Goal: Task Accomplishment & Management: Complete application form

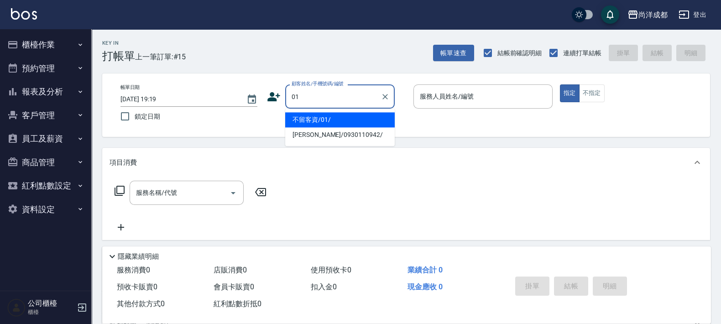
type input "不留客資/01/"
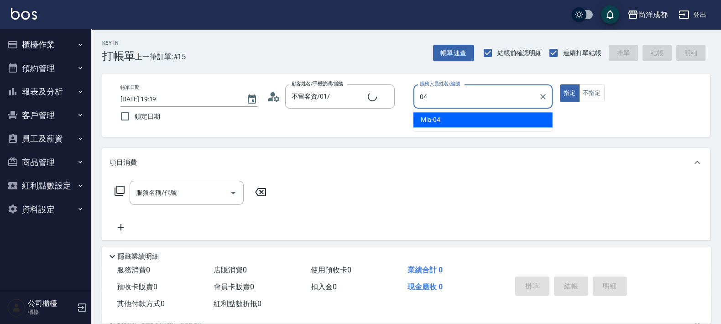
type input "Mia-04"
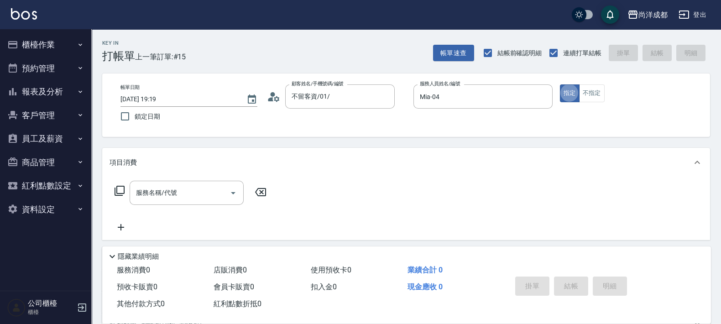
type button "true"
click at [596, 89] on button "不指定" at bounding box center [592, 93] width 26 height 18
type button "false"
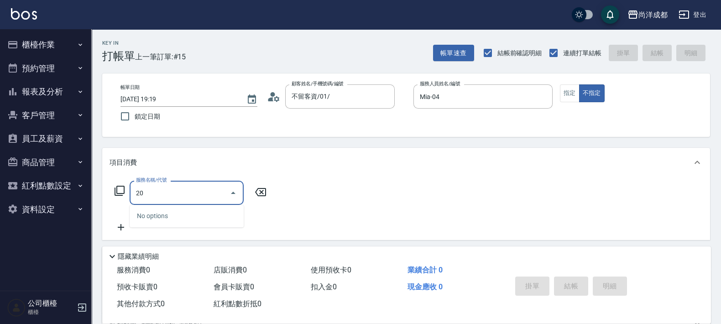
type input "203"
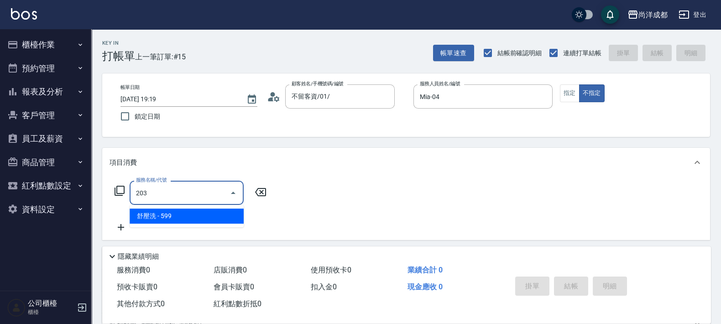
type input "50"
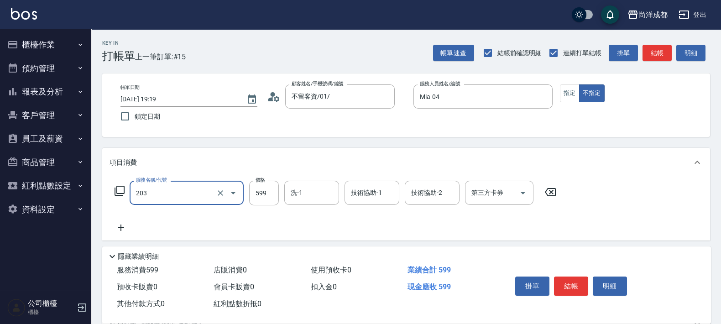
type input "舒壓洗(203)"
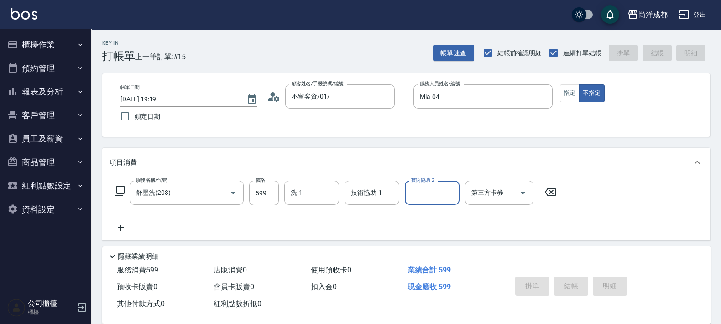
type input "0"
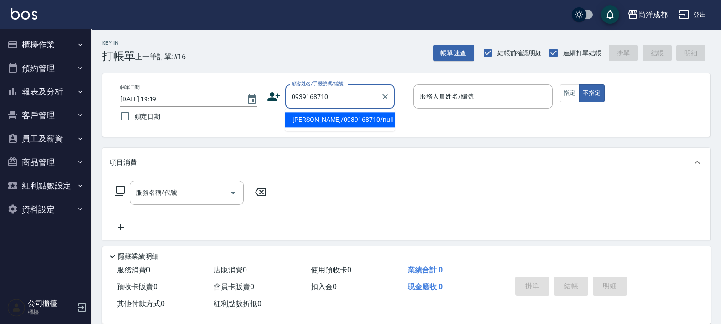
type input "黃燕貞/0939168710/null"
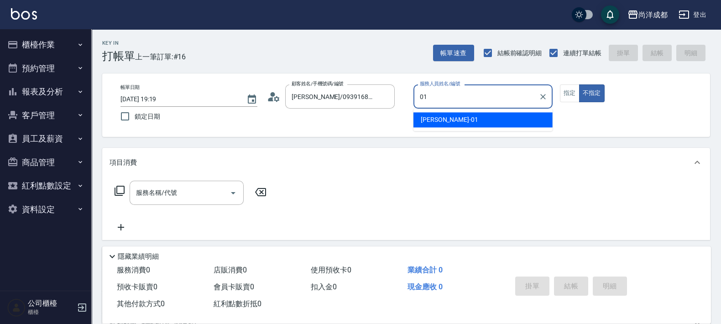
type input "Benny-01"
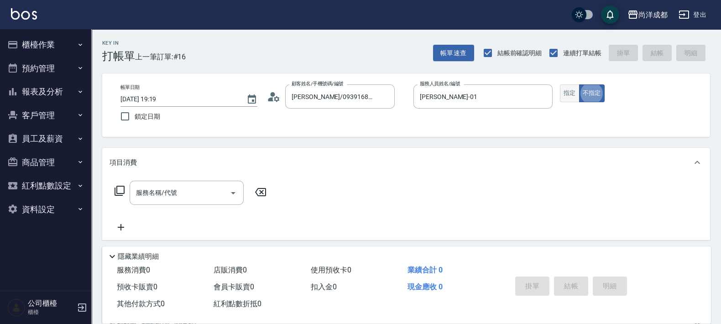
click at [568, 95] on button "指定" at bounding box center [570, 93] width 20 height 18
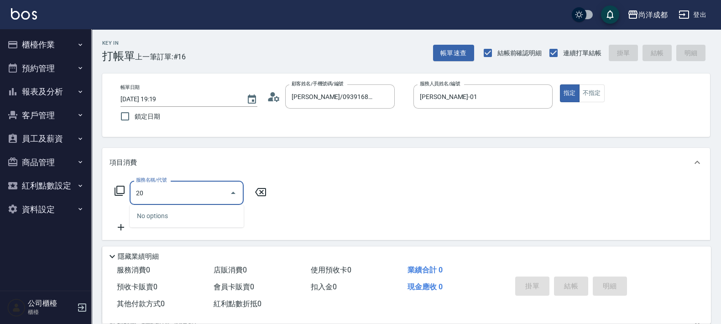
type input "201"
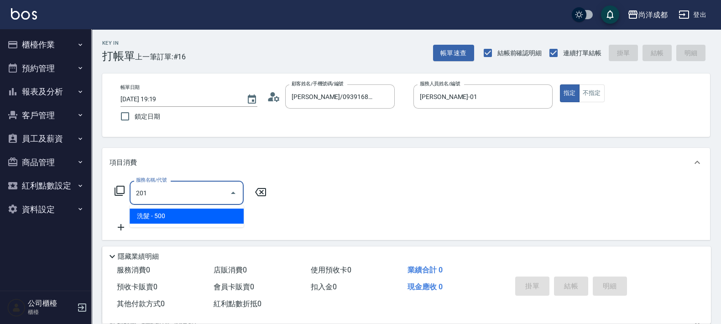
type input "50"
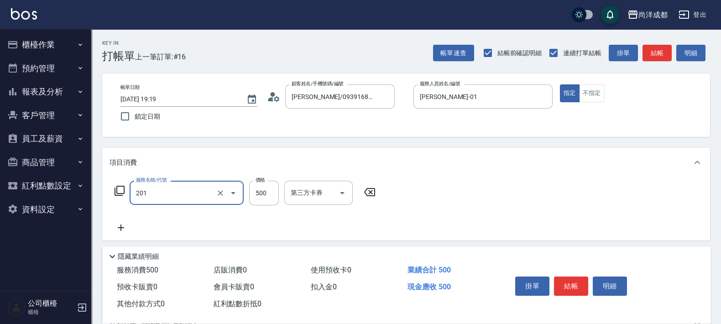
type input "洗髮(201)"
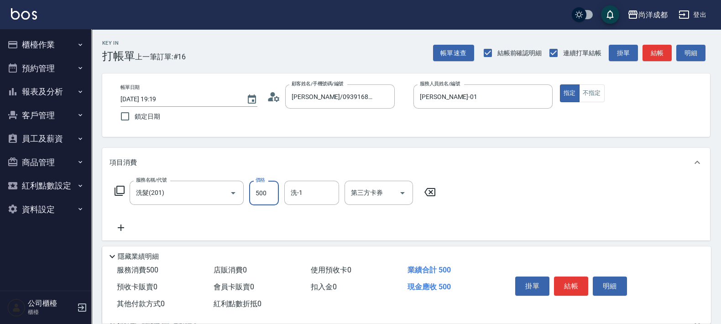
type input "0"
type input "50"
type input "500"
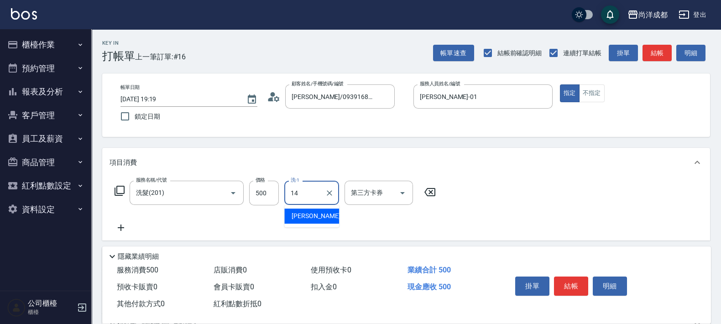
type input "Emma-14"
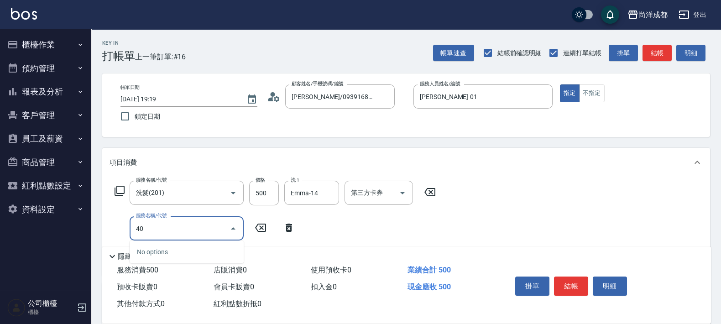
type input "401"
type input "70"
type input "剪髮(401)"
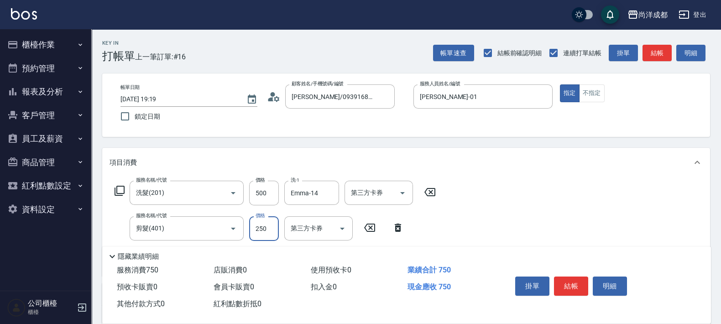
type input "50"
type input "80"
type input "130"
type input "800"
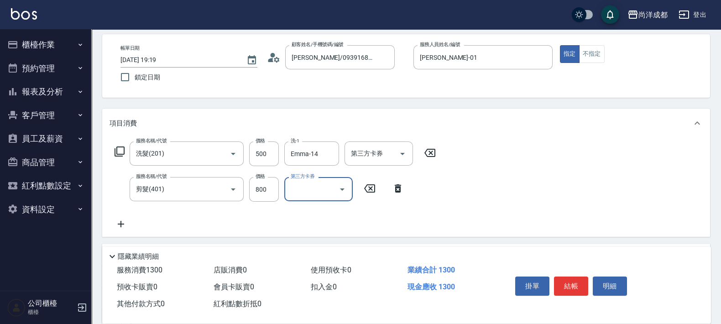
scroll to position [57, 0]
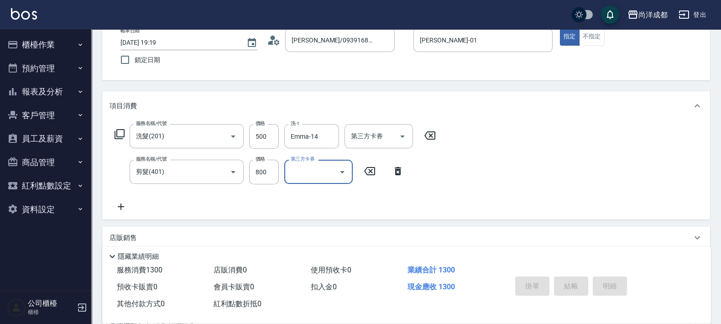
type input "2025/10/08 19:20"
type input "0"
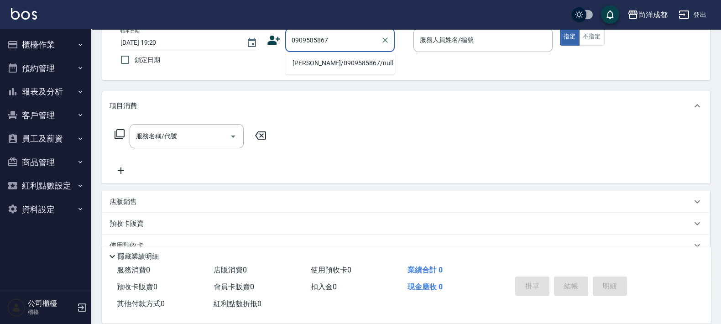
type input "林以菱/0909585867/null"
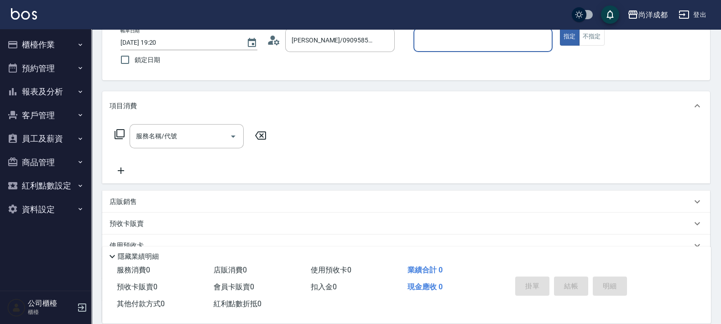
scroll to position [0, 0]
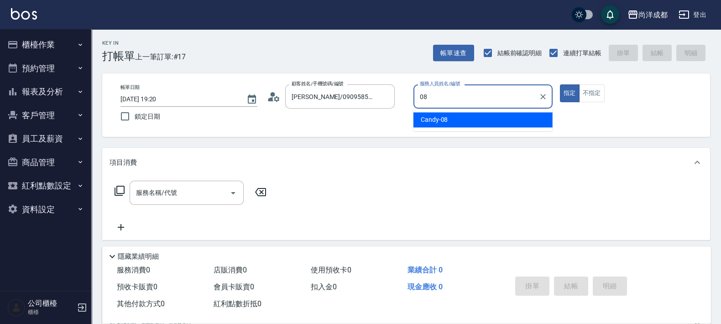
type input "Candy-08"
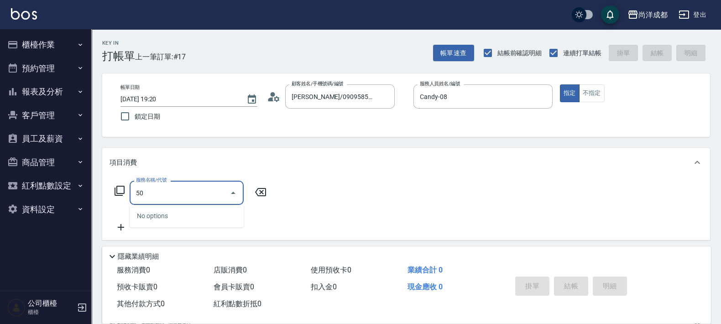
type input "501"
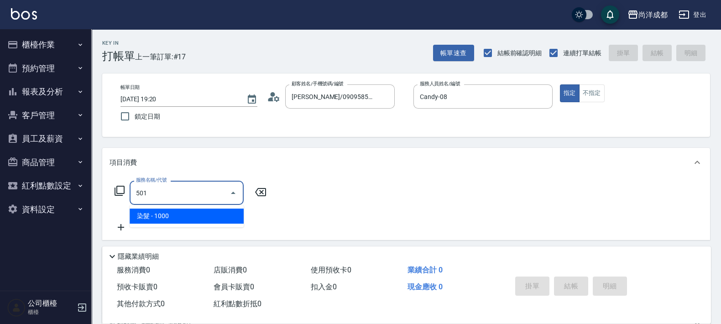
type input "100"
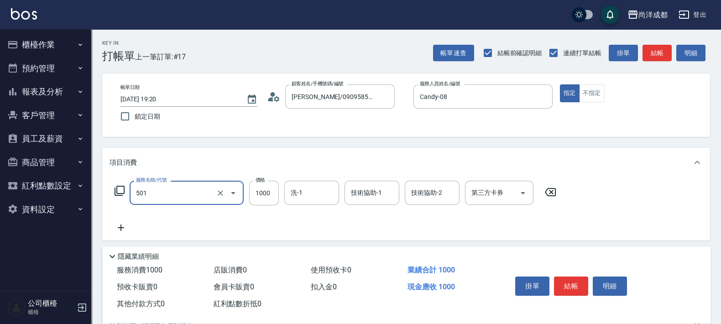
type input "染髮(501)"
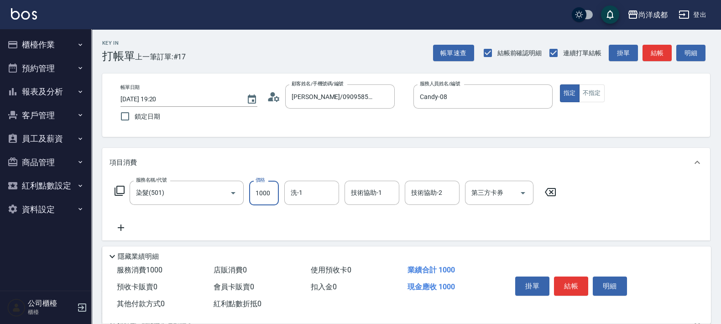
type input "0"
type input "168"
type input "160"
type input "1680"
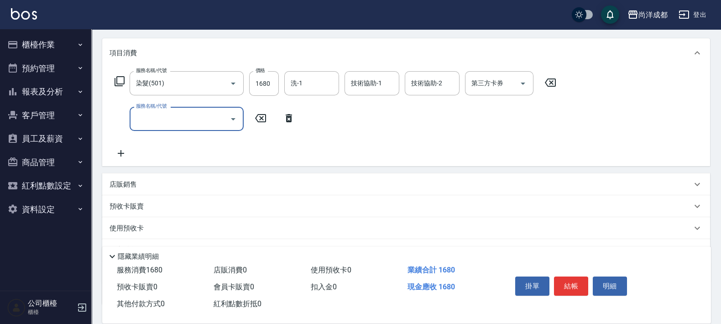
scroll to position [114, 0]
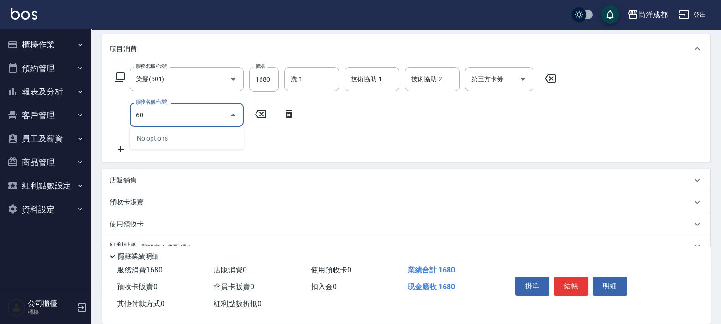
type input "601"
type input "260"
type input "自備護髮(1000以上)(601)"
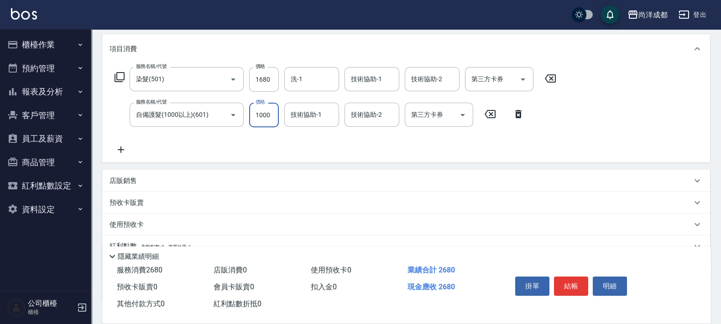
type input "160"
type input "4"
type input "170"
type input "450"
type input "610"
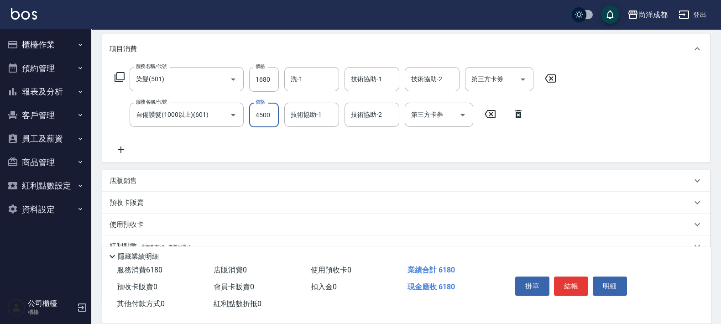
type input "4500"
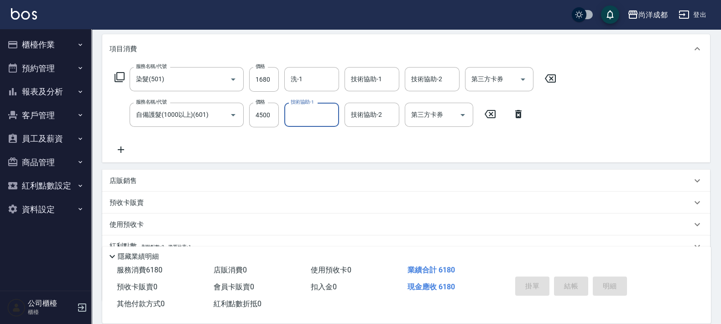
type input "2025/10/08 19:21"
type input "0"
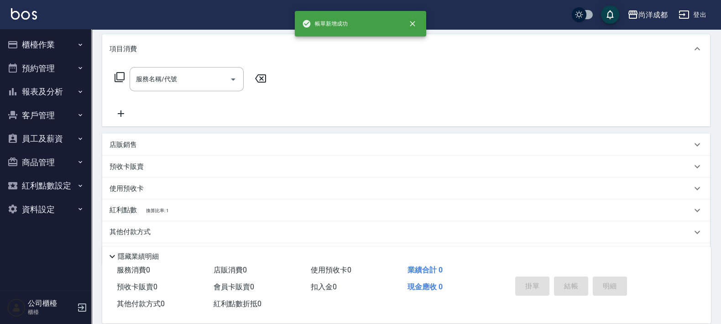
scroll to position [0, 0]
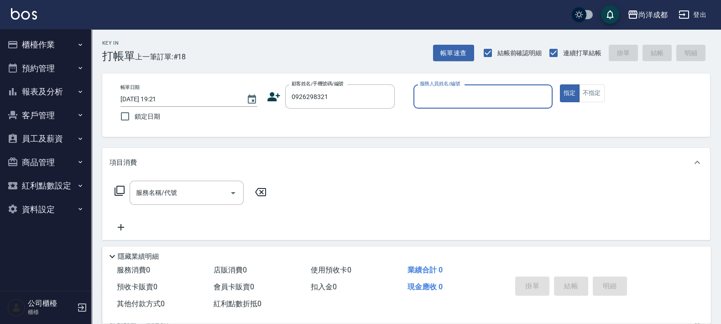
type input "王俊博/0926298321/"
type input "Benny-01"
click at [560, 84] on button "指定" at bounding box center [570, 93] width 20 height 18
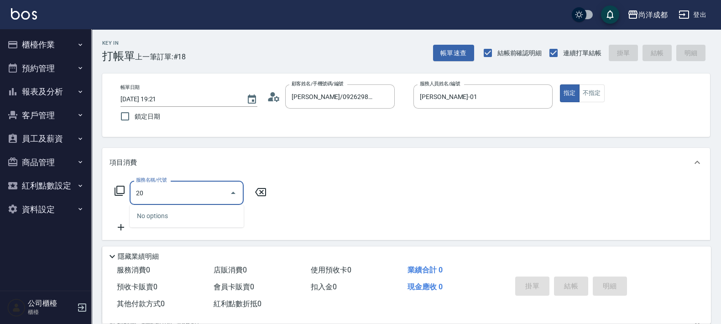
type input "201"
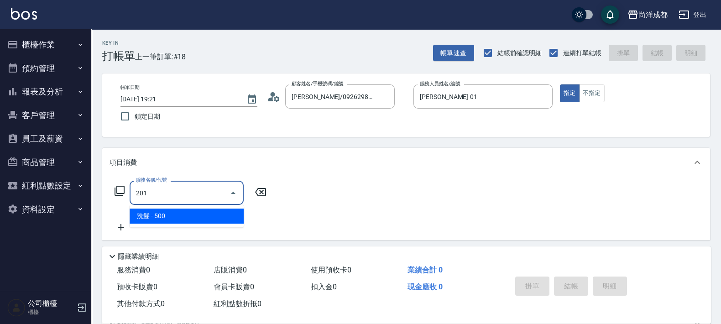
type input "50"
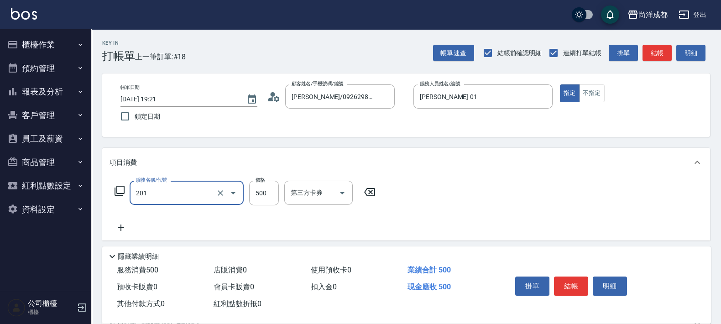
type input "洗髮(201)"
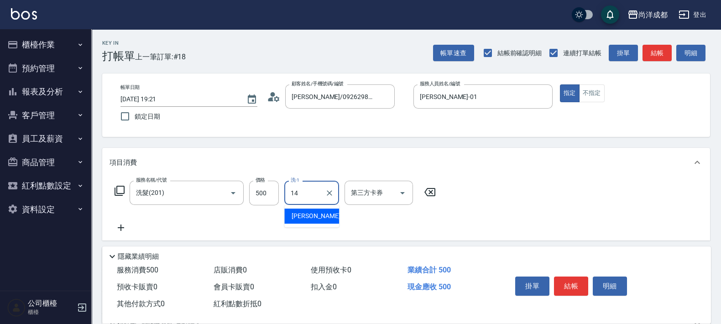
type input "Emma-14"
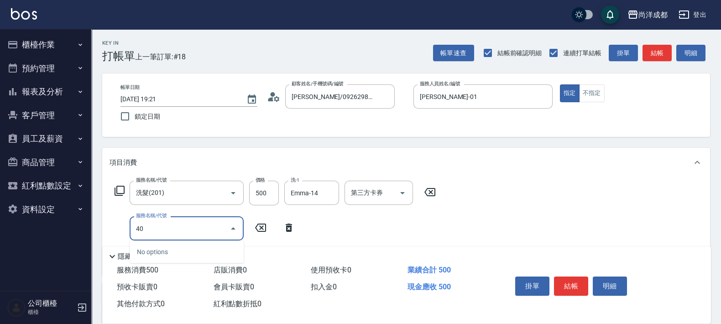
type input "401"
type input "70"
type input "剪髮(401)"
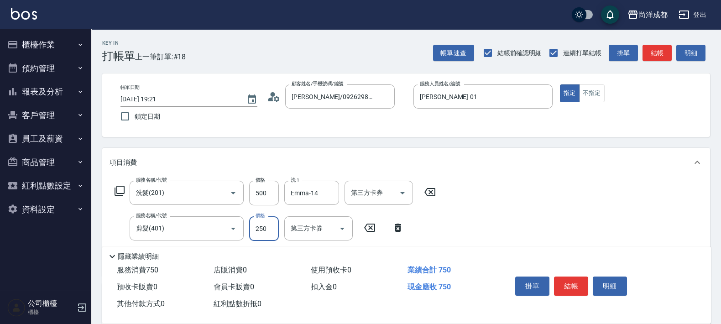
type input "50"
type input "80"
type input "130"
type input "800"
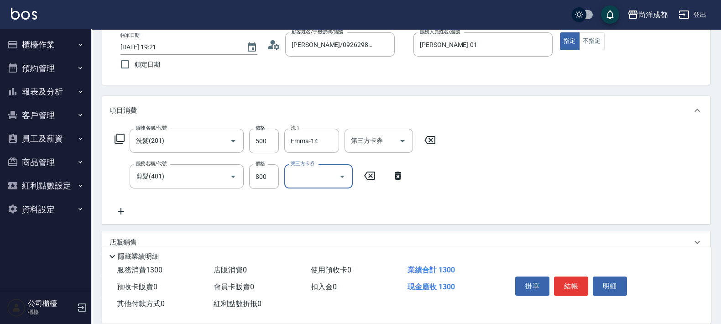
scroll to position [114, 0]
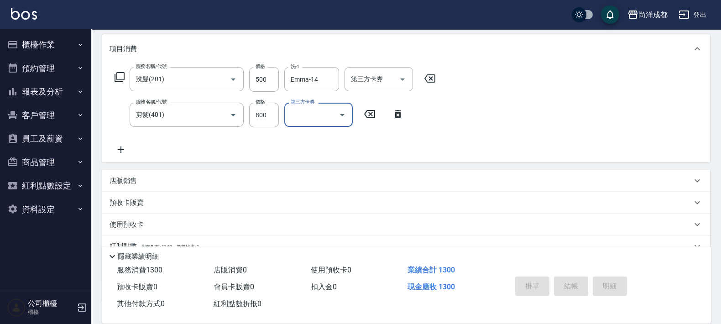
type input "0"
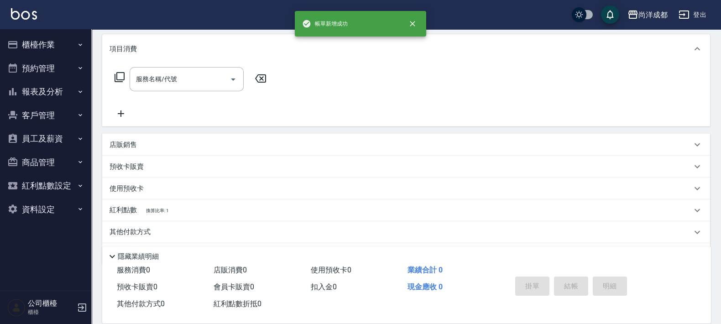
scroll to position [0, 0]
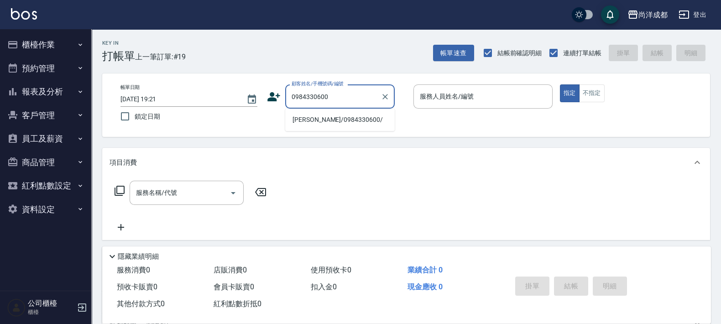
type input "顏政/0984330600/"
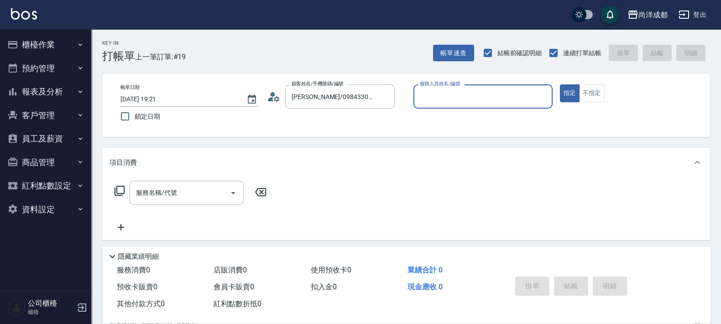
type input "Benny-01"
click at [560, 84] on button "指定" at bounding box center [570, 93] width 20 height 18
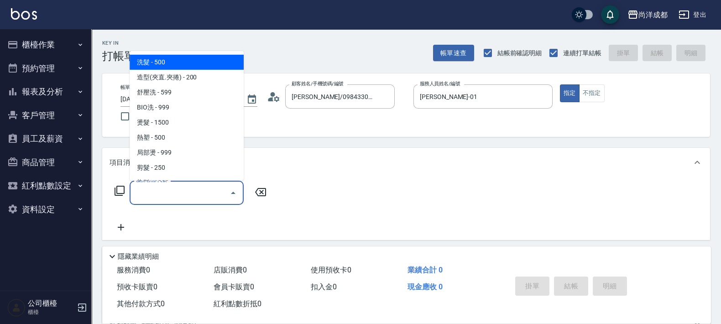
click at [174, 194] on input "服務名稱/代號" at bounding box center [180, 193] width 92 height 16
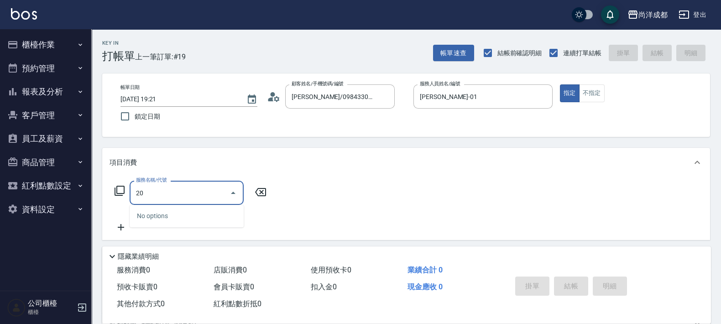
type input "201"
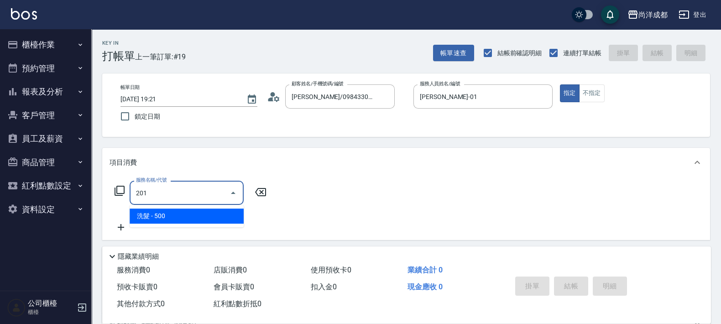
type input "50"
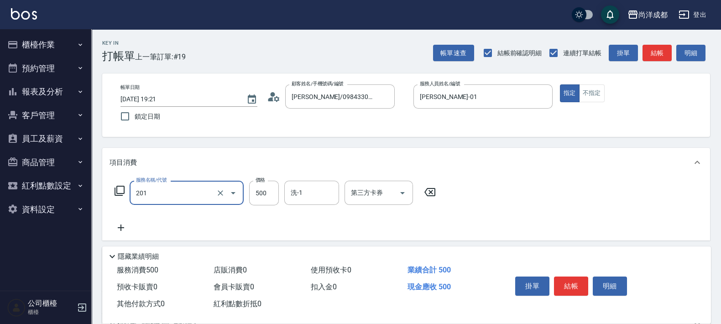
type input "洗髮(201)"
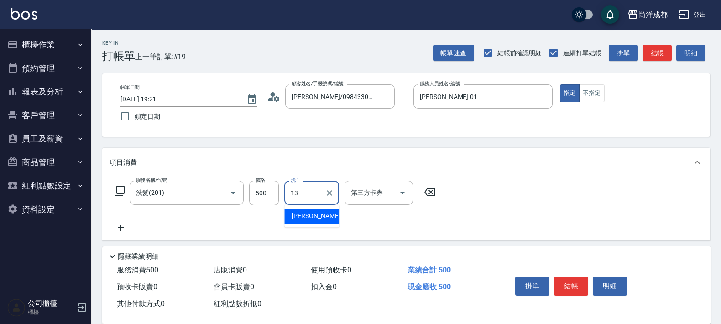
type input "Peggy-13"
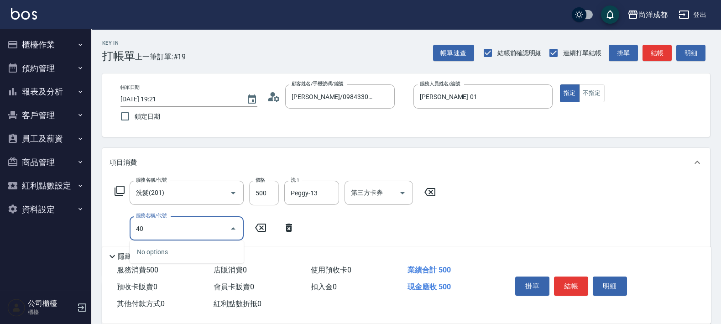
type input "401"
type input "70"
type input "剪髮(401)"
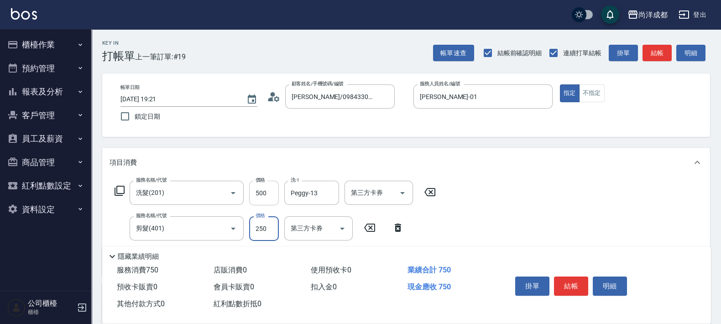
type input "50"
type input "80"
type input "130"
type input "800"
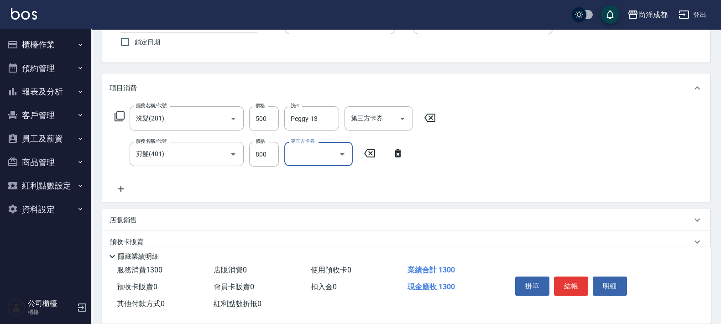
scroll to position [57, 0]
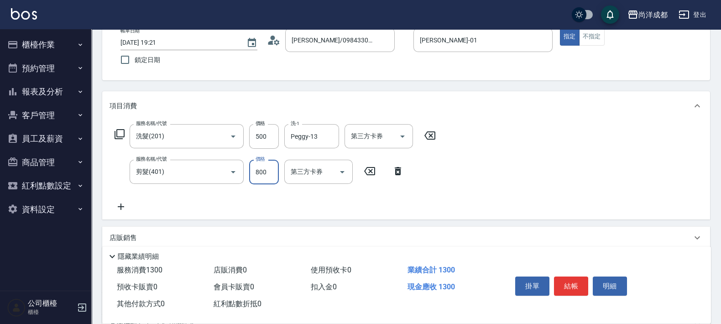
click at [272, 171] on input "800" at bounding box center [264, 172] width 30 height 25
type input "50"
type input "77"
type input "120"
type input "777"
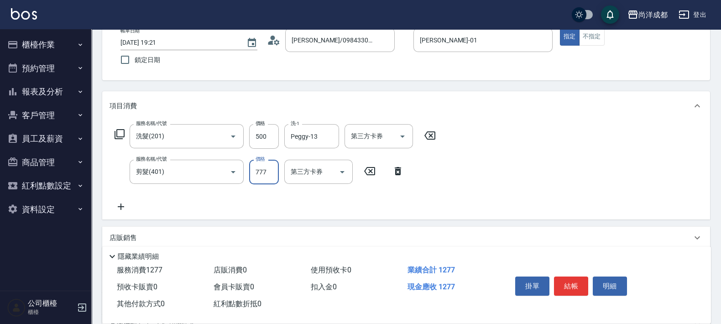
click at [512, 153] on div "服務名稱/代號 洗髮(201) 服務名稱/代號 價格 500 價格 洗-1 Peggy-13 洗-1 第三方卡券 第三方卡券 服務名稱/代號 剪髮(401) …" at bounding box center [406, 169] width 608 height 99
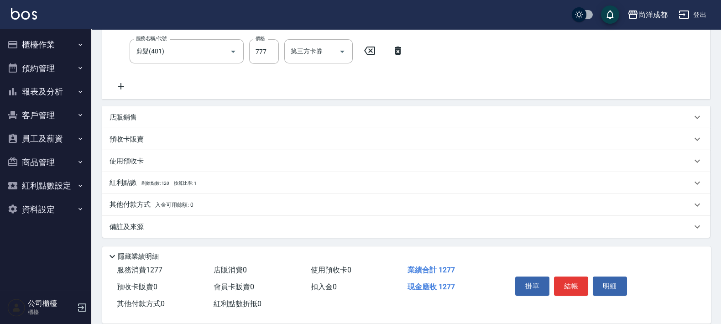
scroll to position [178, 0]
click at [122, 205] on p "其他付款方式 入金可用餘額: 0" at bounding box center [152, 204] width 84 height 10
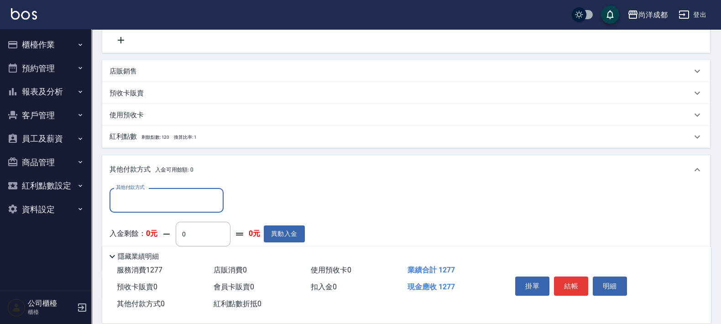
scroll to position [285, 0]
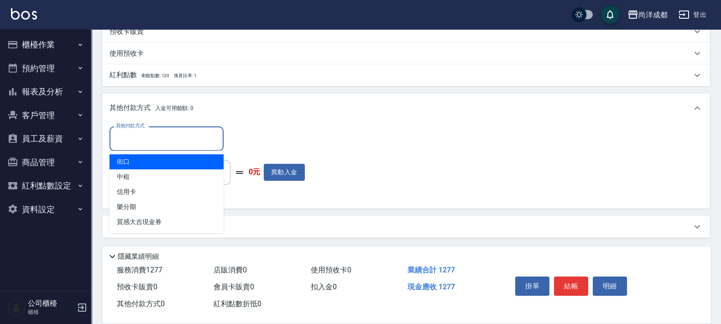
click at [190, 143] on input "其他付款方式" at bounding box center [167, 139] width 106 height 16
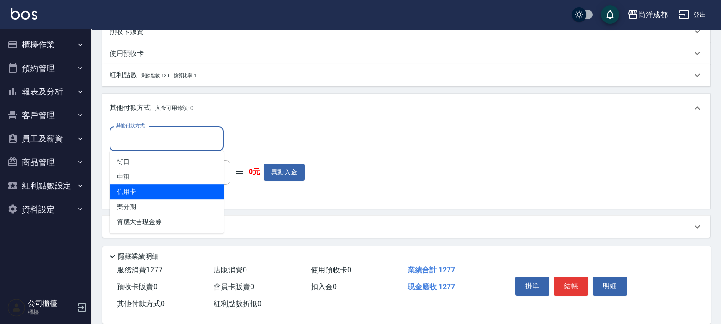
click at [136, 197] on span "信用卡" at bounding box center [167, 191] width 114 height 15
type input "信用卡"
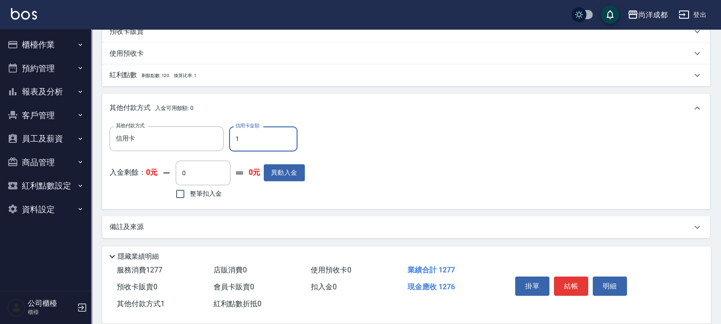
type input "12"
type input "110"
type input "127"
type input "0"
type input "1277"
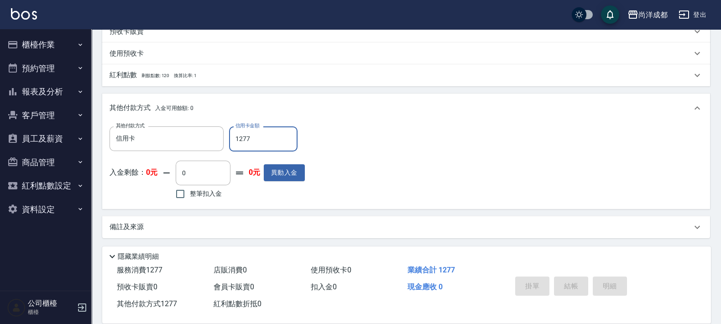
type input "2025/10/08 19:23"
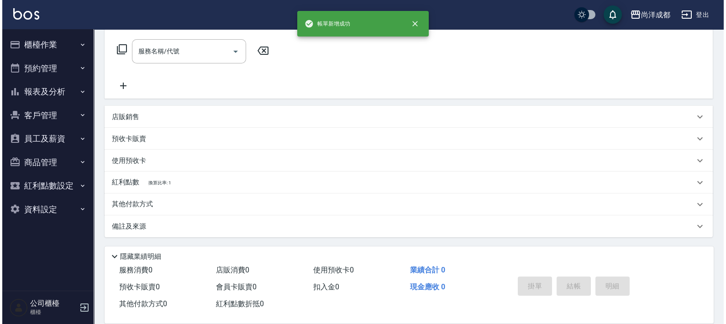
scroll to position [0, 0]
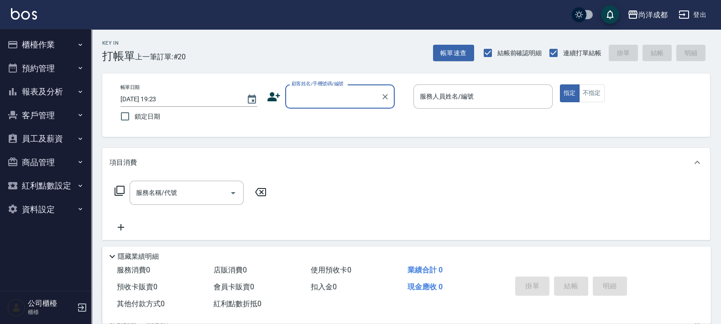
click at [68, 48] on button "櫃檯作業" at bounding box center [46, 45] width 84 height 24
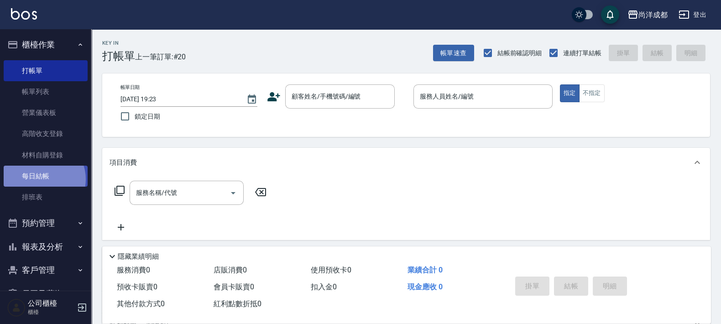
click at [43, 179] on link "每日結帳" at bounding box center [46, 176] width 84 height 21
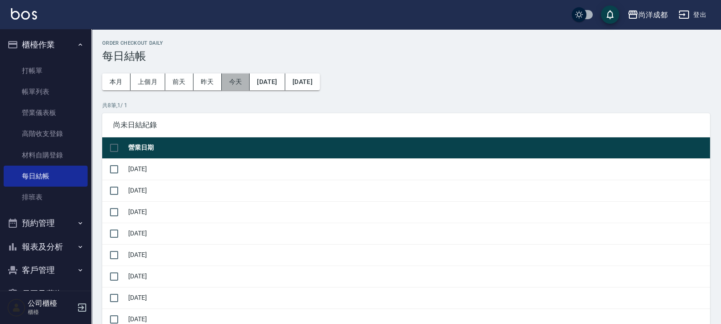
click at [225, 82] on button "今天" at bounding box center [236, 81] width 28 height 17
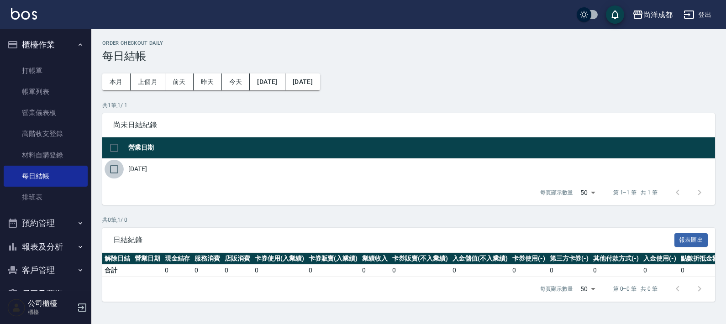
click at [116, 166] on input "checkbox" at bounding box center [113, 169] width 19 height 19
checkbox input "true"
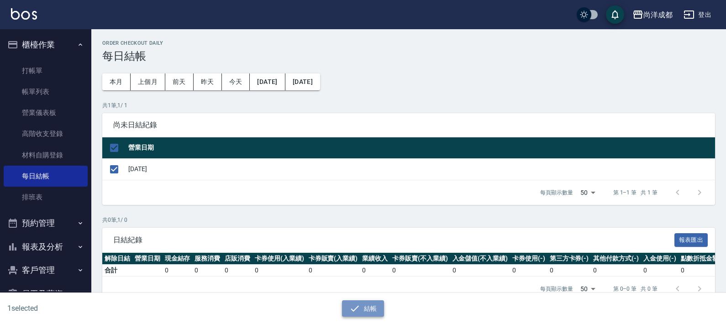
click at [371, 312] on button "結帳" at bounding box center [363, 308] width 42 height 17
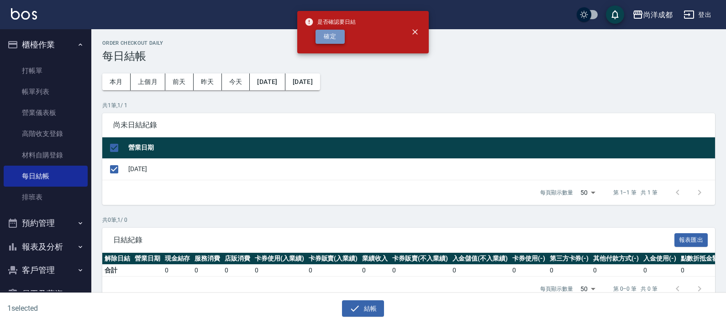
click at [323, 37] on button "確定" at bounding box center [329, 37] width 29 height 14
checkbox input "false"
